Goal: Find specific fact: Locate a discrete piece of known information

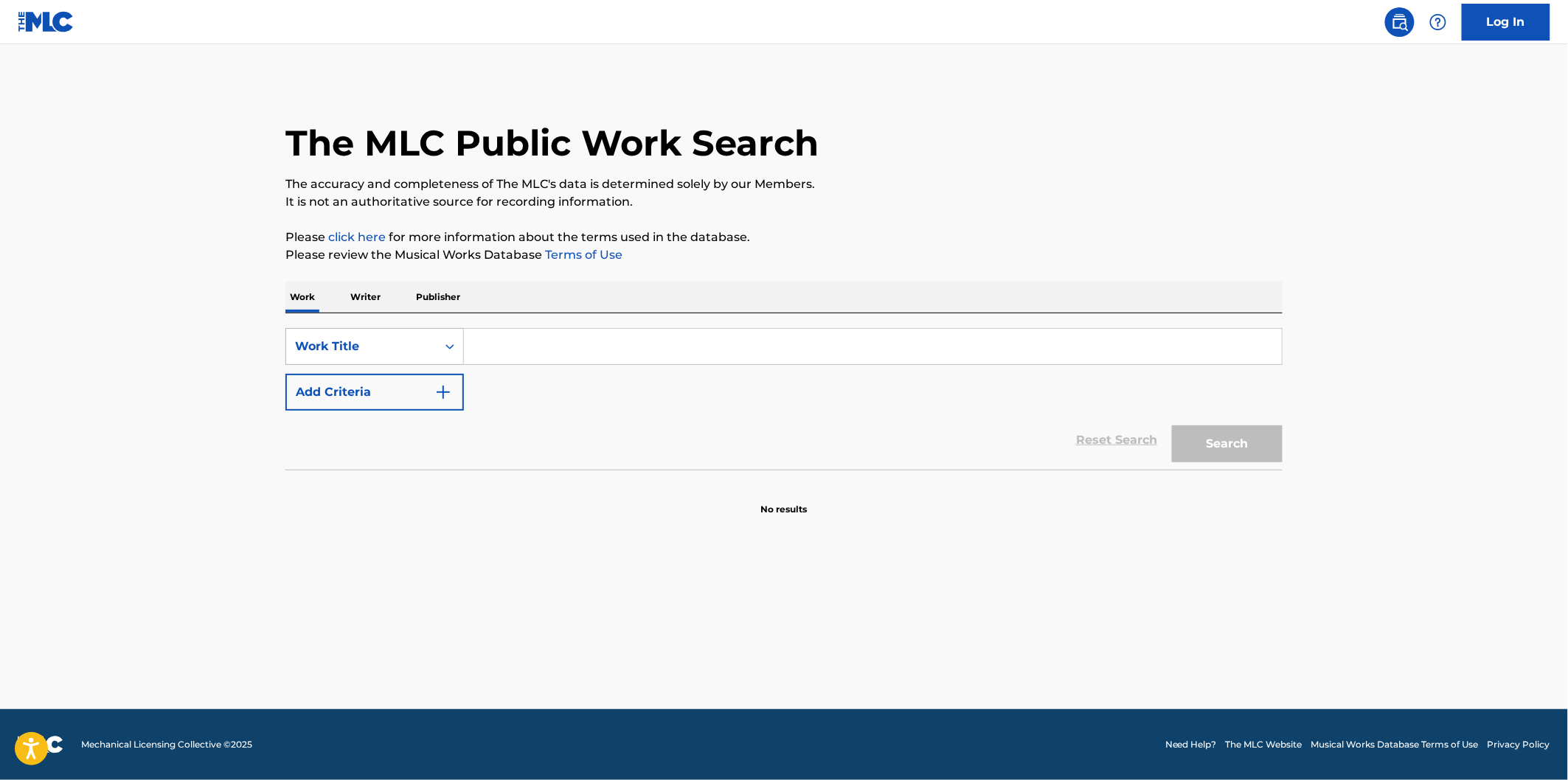
click at [385, 365] on div "SearchWithCriteriad7fac78e-7828-4ffd-9e8c-a9f1cc150a4c Work Title Add Criteria" at bounding box center [783, 369] width 997 height 82
click at [389, 342] on div "Work Title" at bounding box center [362, 346] width 133 height 18
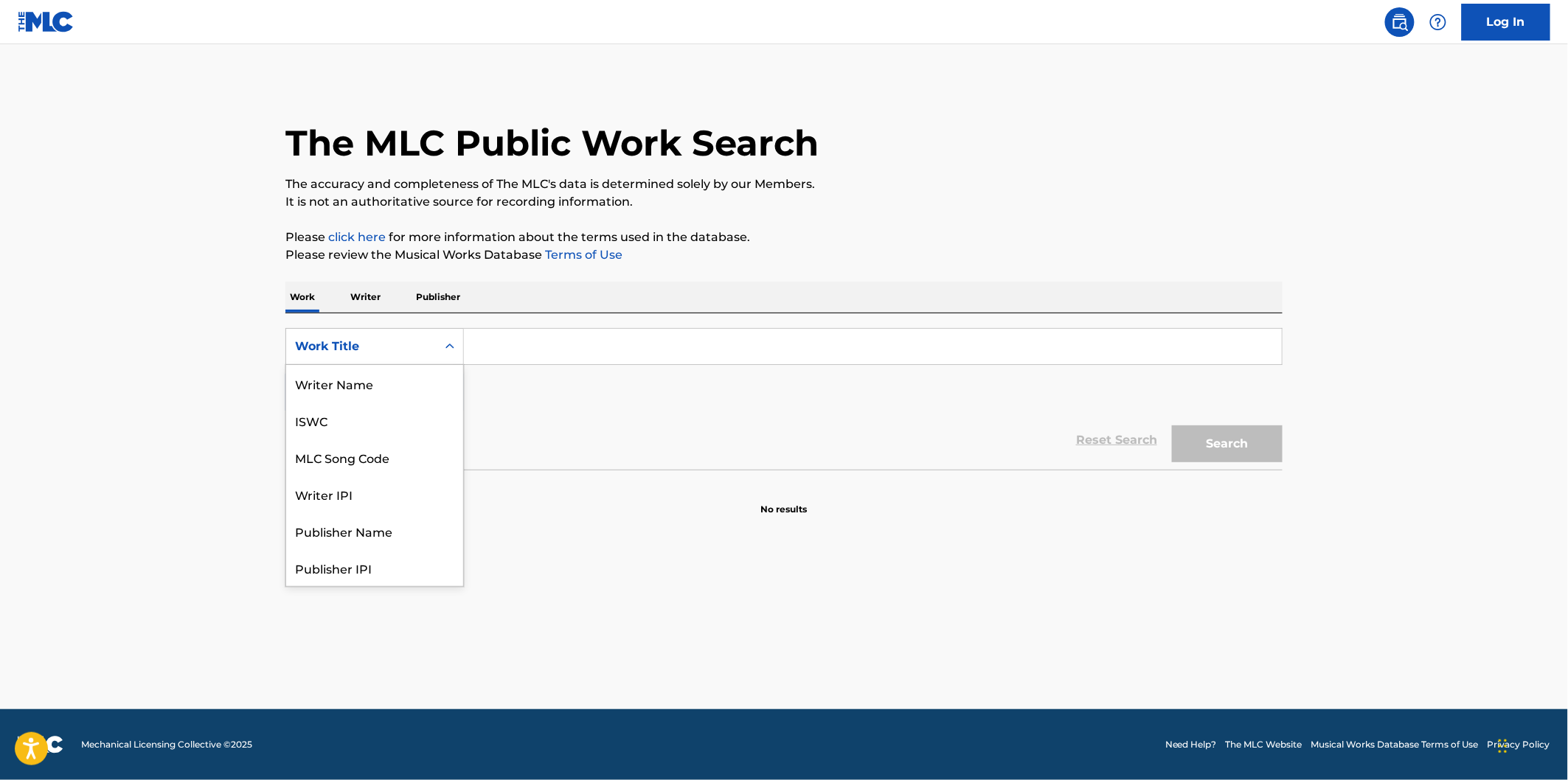
scroll to position [74, 0]
click at [403, 390] on div "MLC Song Code" at bounding box center [374, 384] width 177 height 37
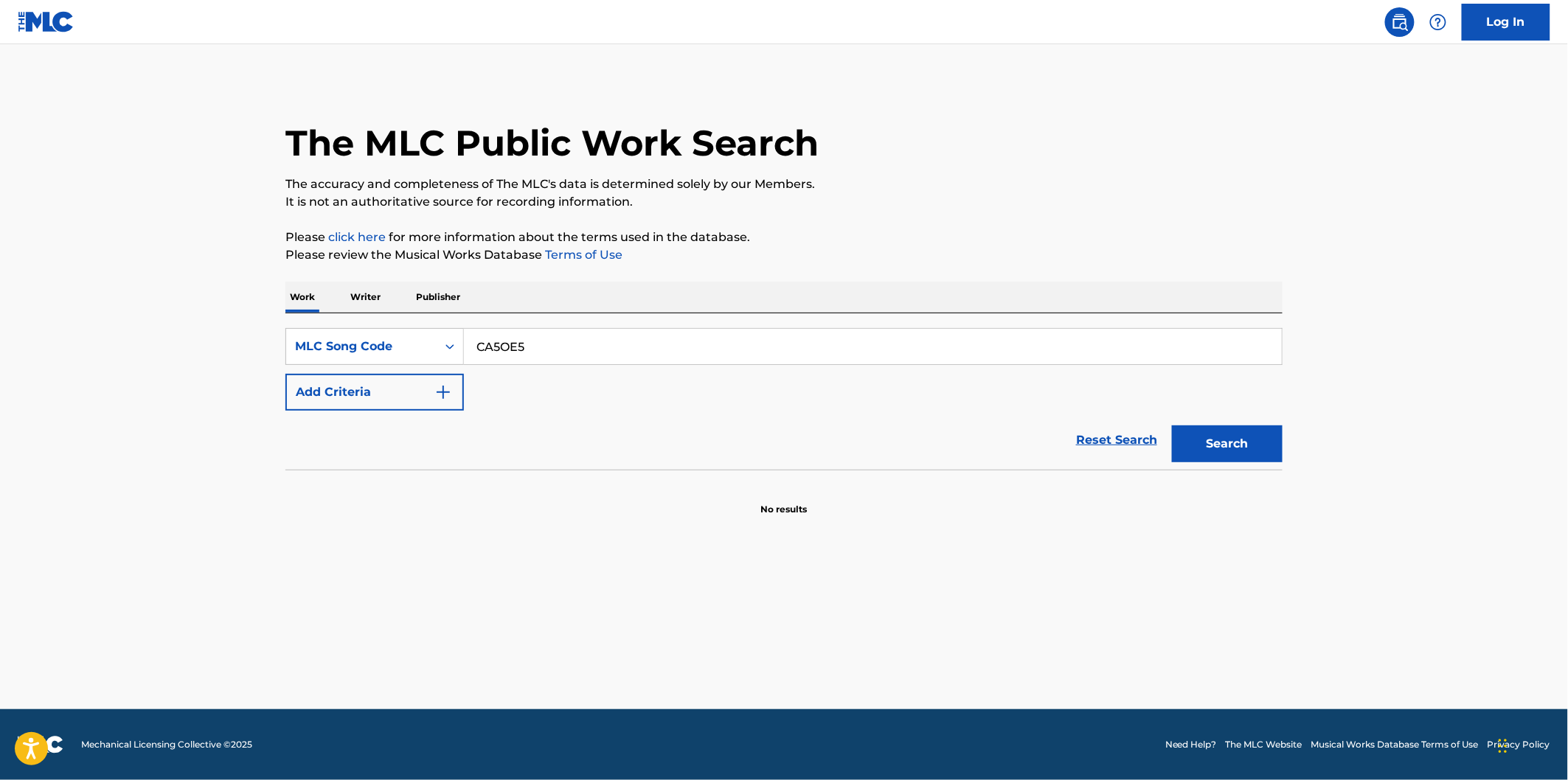
type input "CA5OE5"
click at [1172, 426] on button "Search" at bounding box center [1226, 444] width 110 height 37
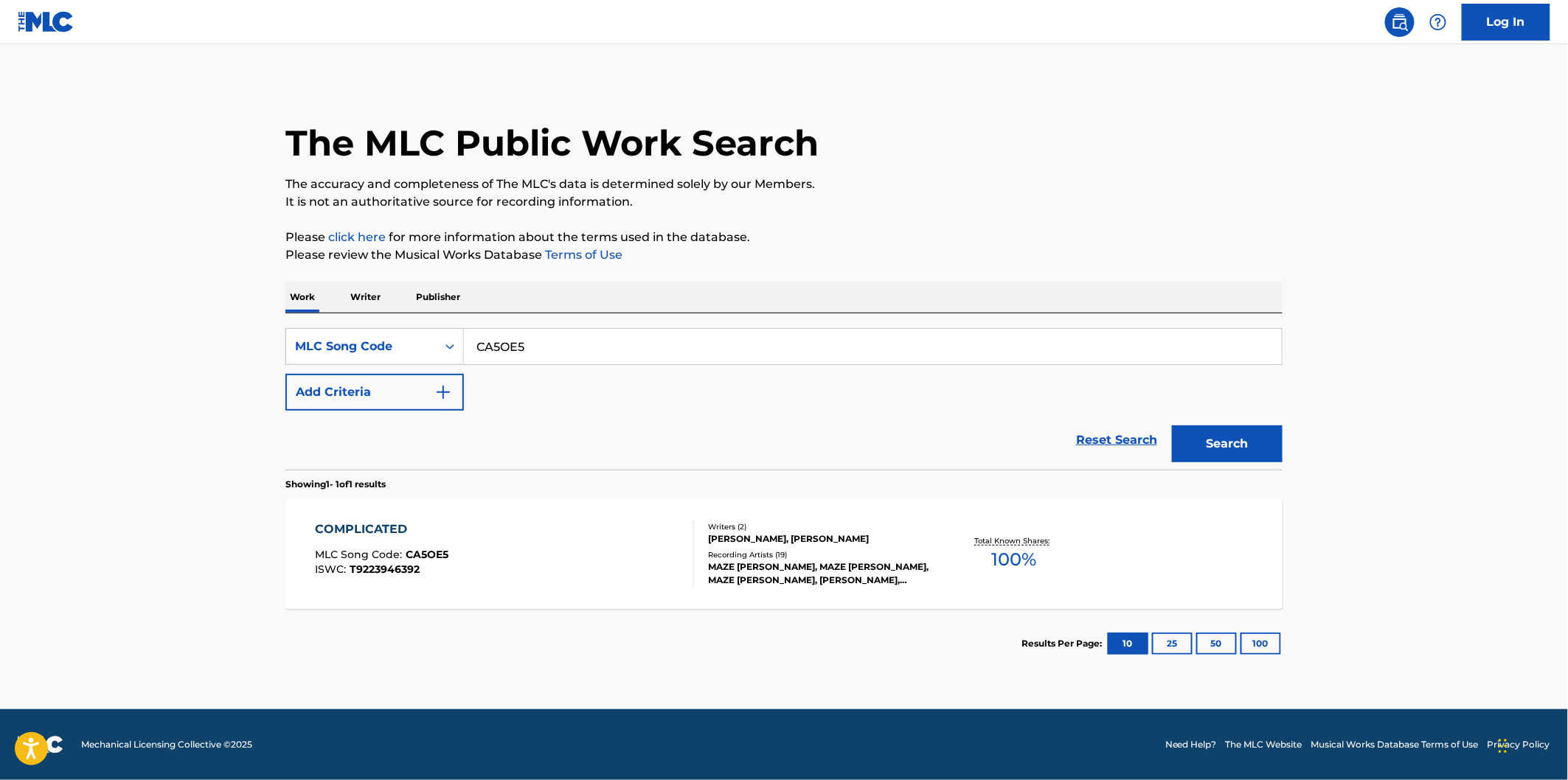
click at [554, 528] on div "COMPLICATED MLC Song Code : CA5OE5 ISWC : T9223946392" at bounding box center [505, 554] width 379 height 66
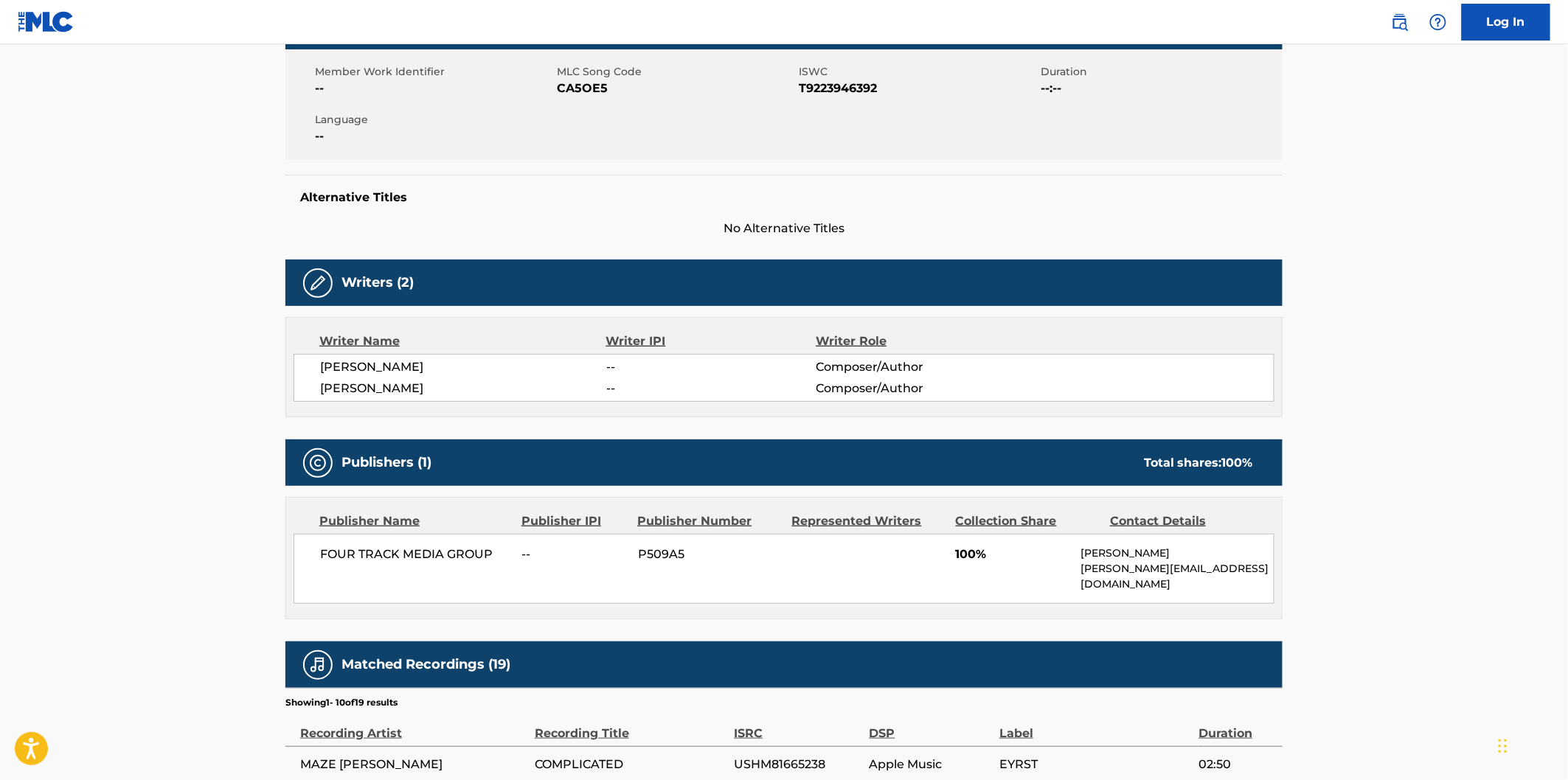
scroll to position [82, 0]
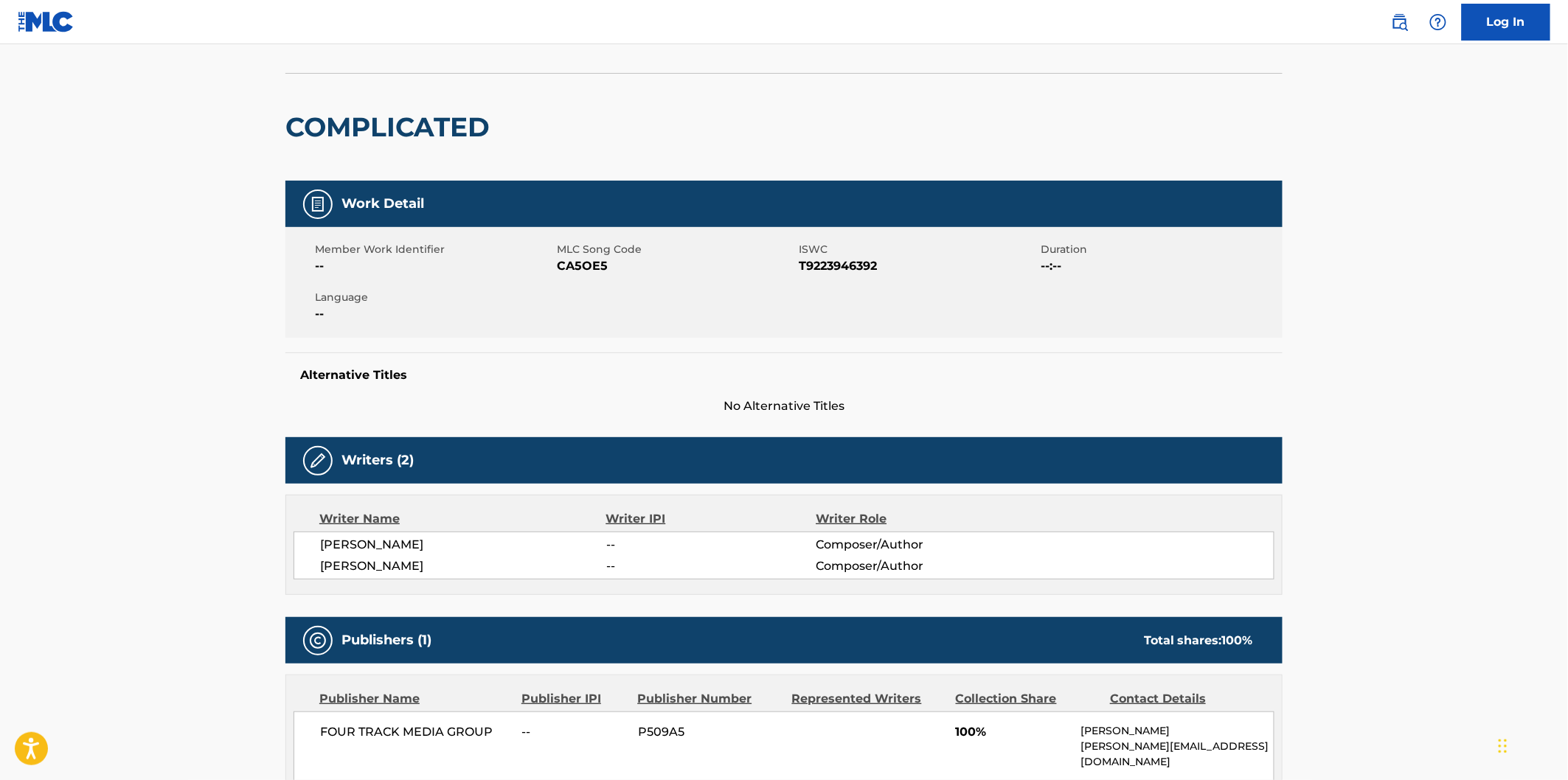
click at [400, 122] on h2 "COMPLICATED" at bounding box center [391, 126] width 212 height 33
copy h2 "COMPLICATED"
click at [394, 561] on span "[PERSON_NAME]" at bounding box center [463, 566] width 286 height 18
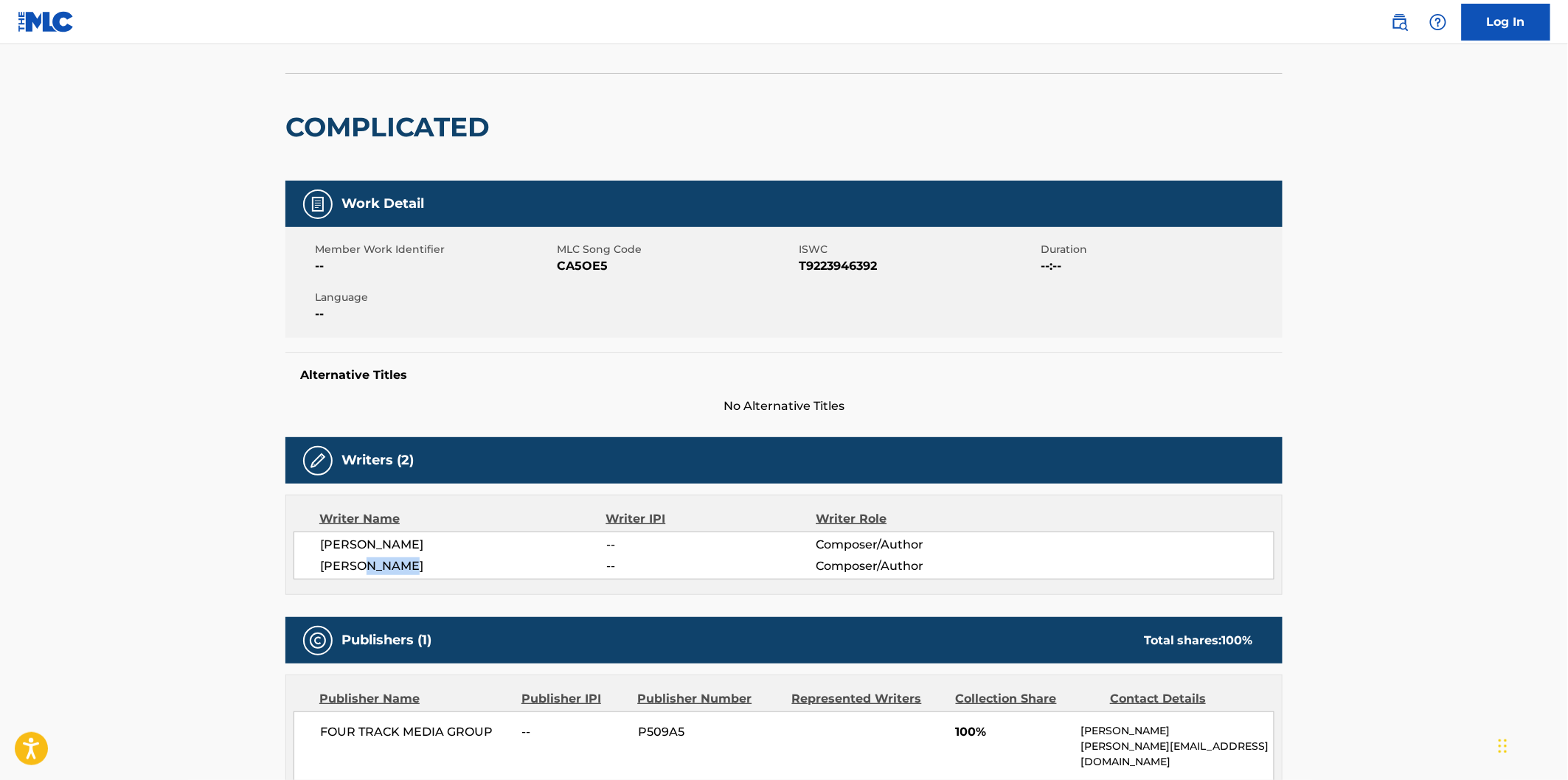
copy span "[PERSON_NAME]"
